Goal: Check status

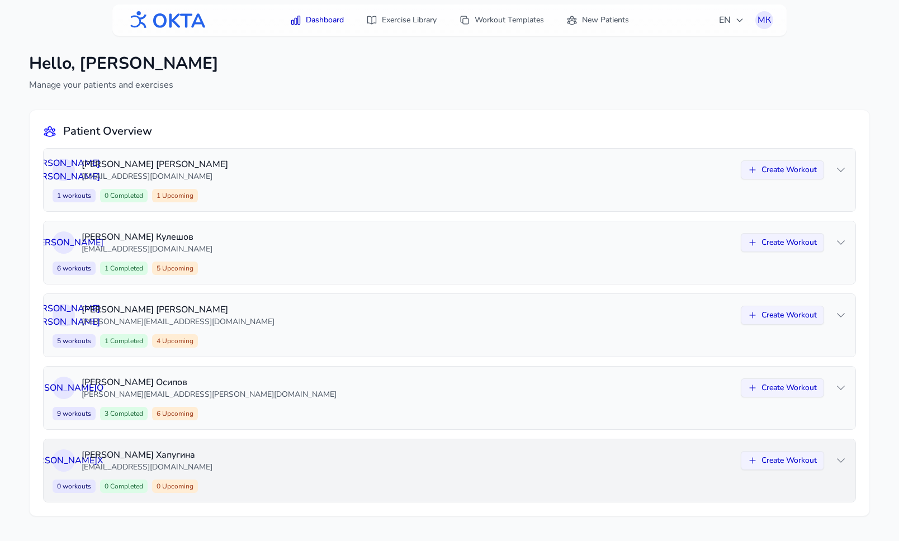
click at [409, 464] on p "[EMAIL_ADDRESS][DOMAIN_NAME]" at bounding box center [408, 467] width 652 height 11
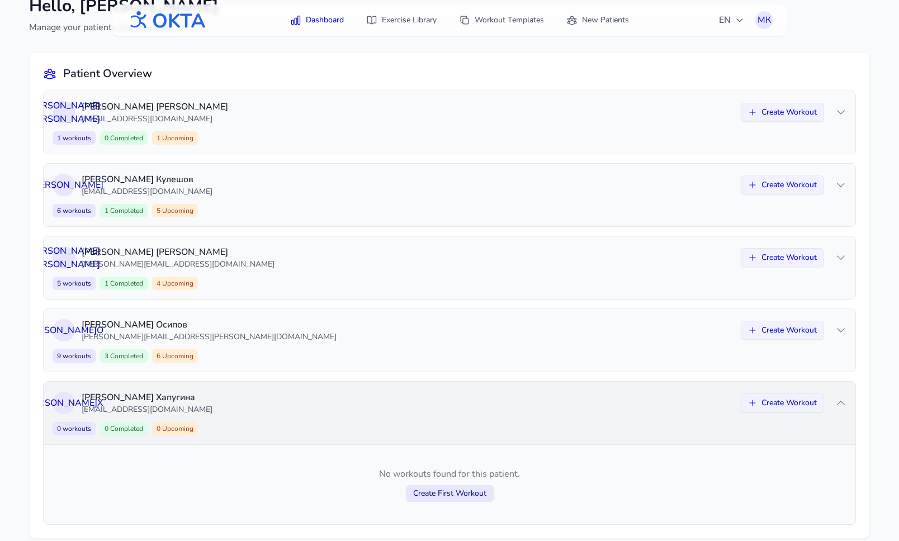
scroll to position [73, 0]
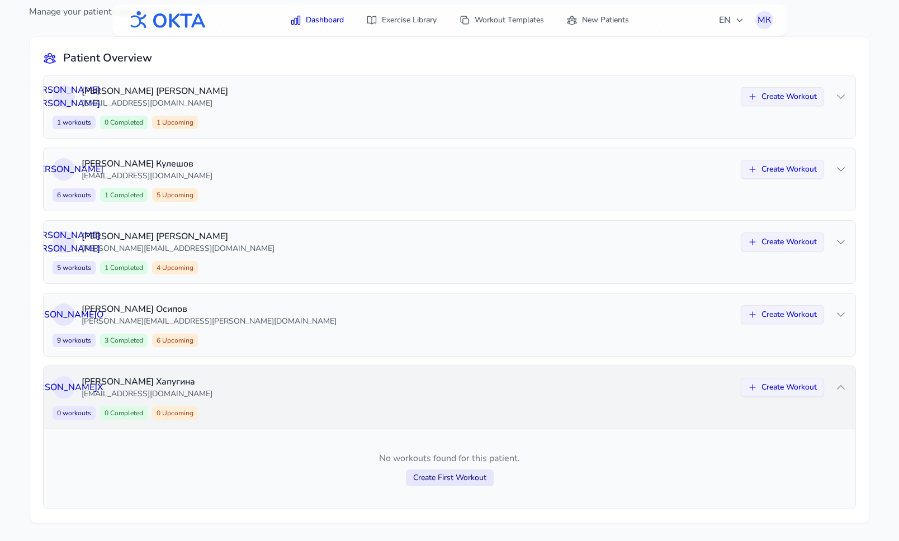
click at [420, 404] on div "И Х Ирина Хапугина s_irinaa@mail.ru Create Workout 0 workouts 0 Completed 0 Upc…" at bounding box center [450, 397] width 812 height 63
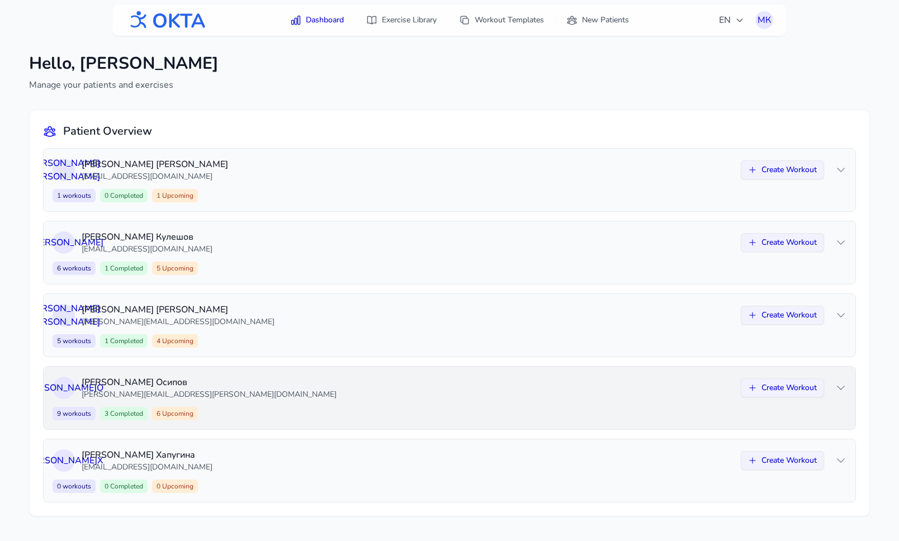
click at [330, 389] on p "[PERSON_NAME][EMAIL_ADDRESS][PERSON_NAME][DOMAIN_NAME]" at bounding box center [408, 394] width 652 height 11
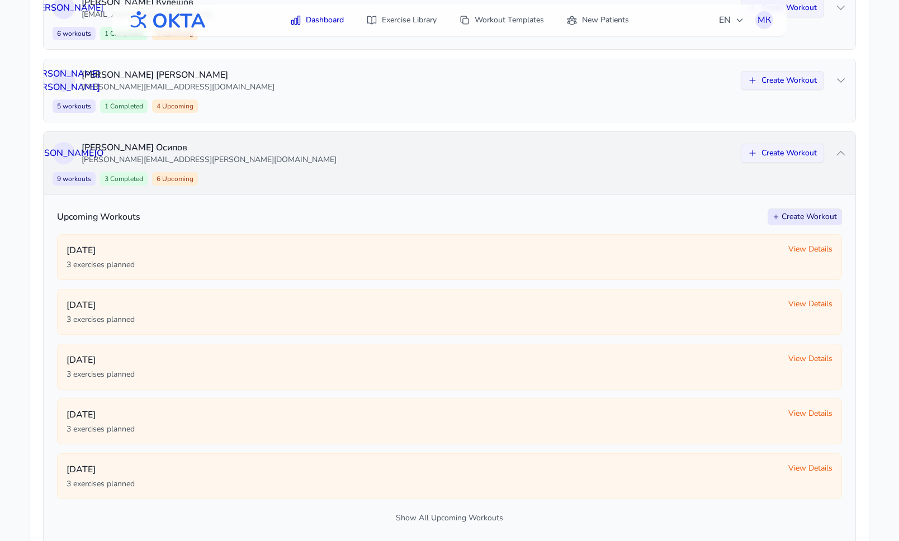
scroll to position [61, 0]
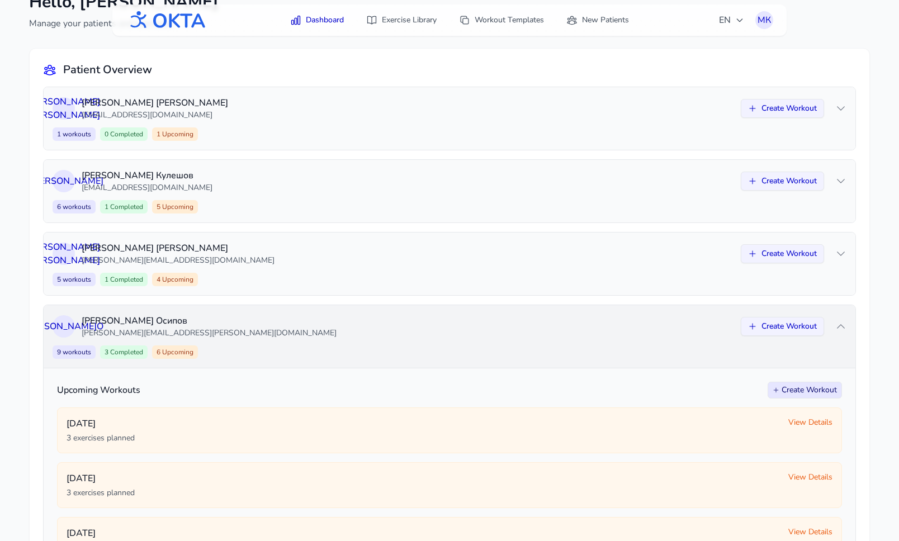
click at [334, 326] on p "Алексей Осипов" at bounding box center [408, 320] width 652 height 13
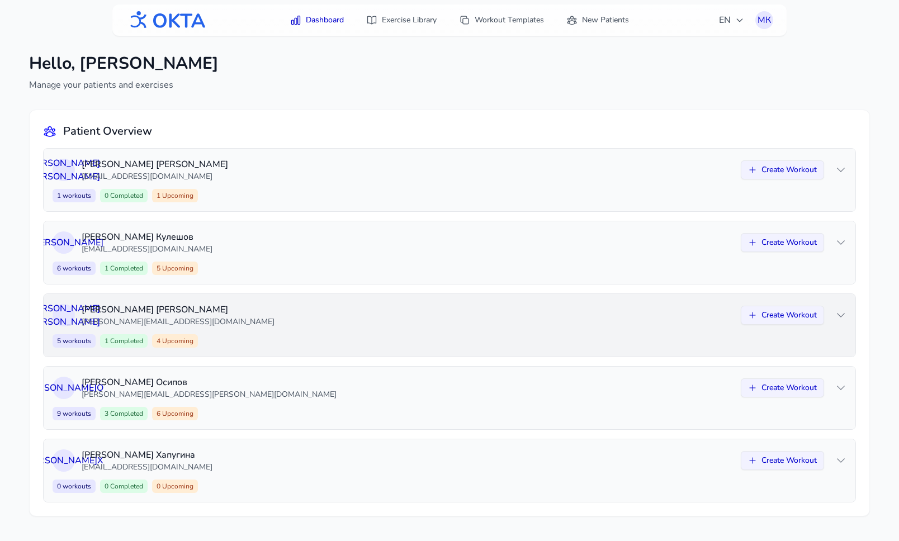
click at [301, 335] on div "5 workouts 1 Completed 4 Upcoming Create Workout" at bounding box center [450, 340] width 794 height 13
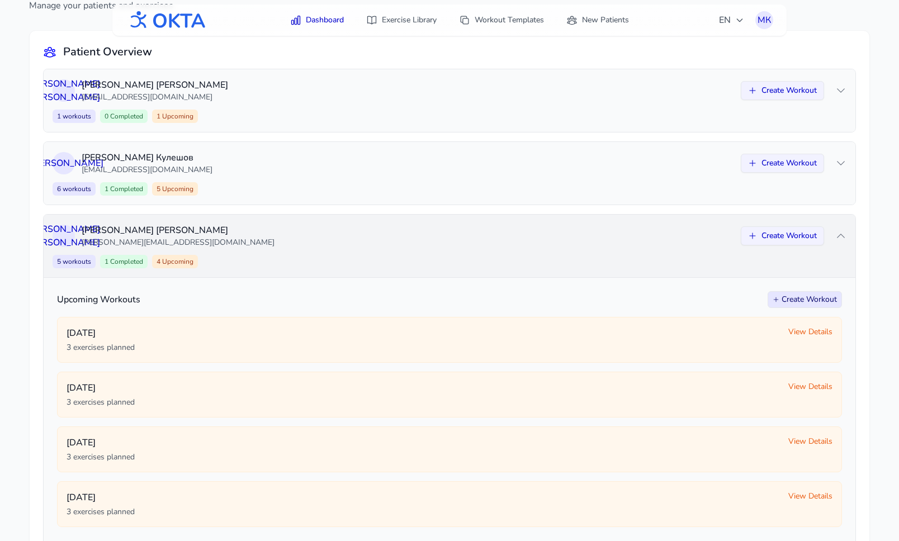
scroll to position [83, 0]
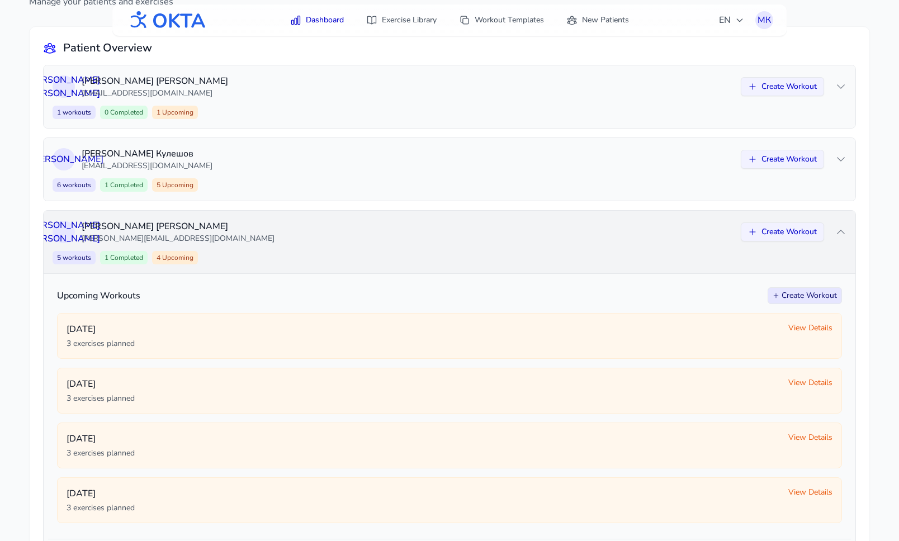
click at [285, 240] on p "[PERSON_NAME][EMAIL_ADDRESS][DOMAIN_NAME]" at bounding box center [408, 238] width 652 height 11
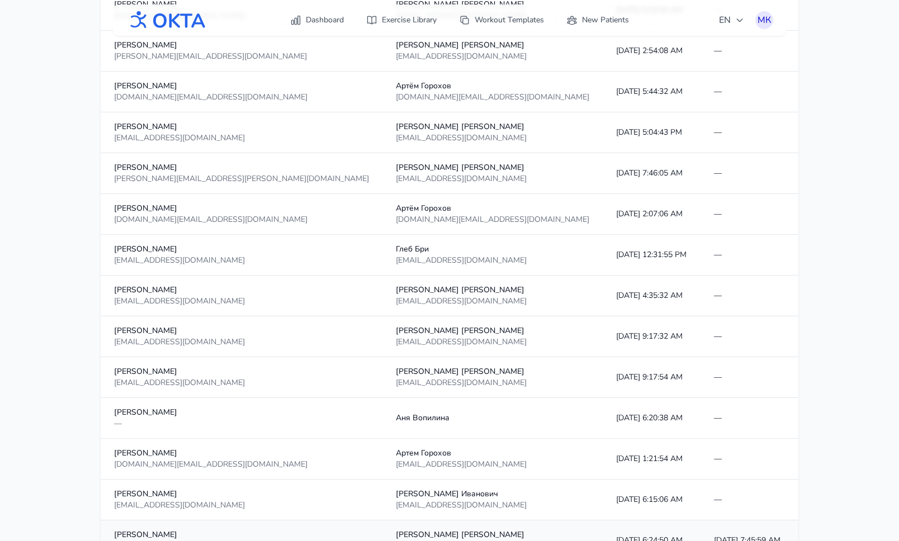
scroll to position [752, 0]
